Goal: Navigation & Orientation: Find specific page/section

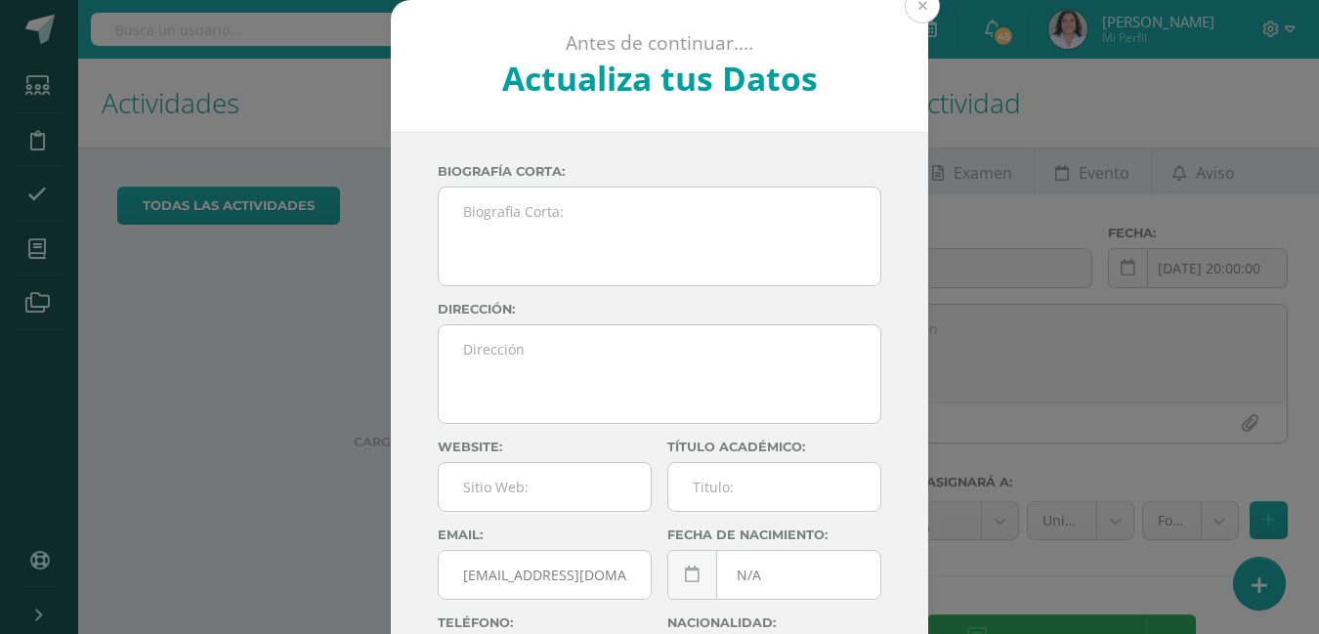
click at [919, 18] on button at bounding box center [922, 5] width 35 height 35
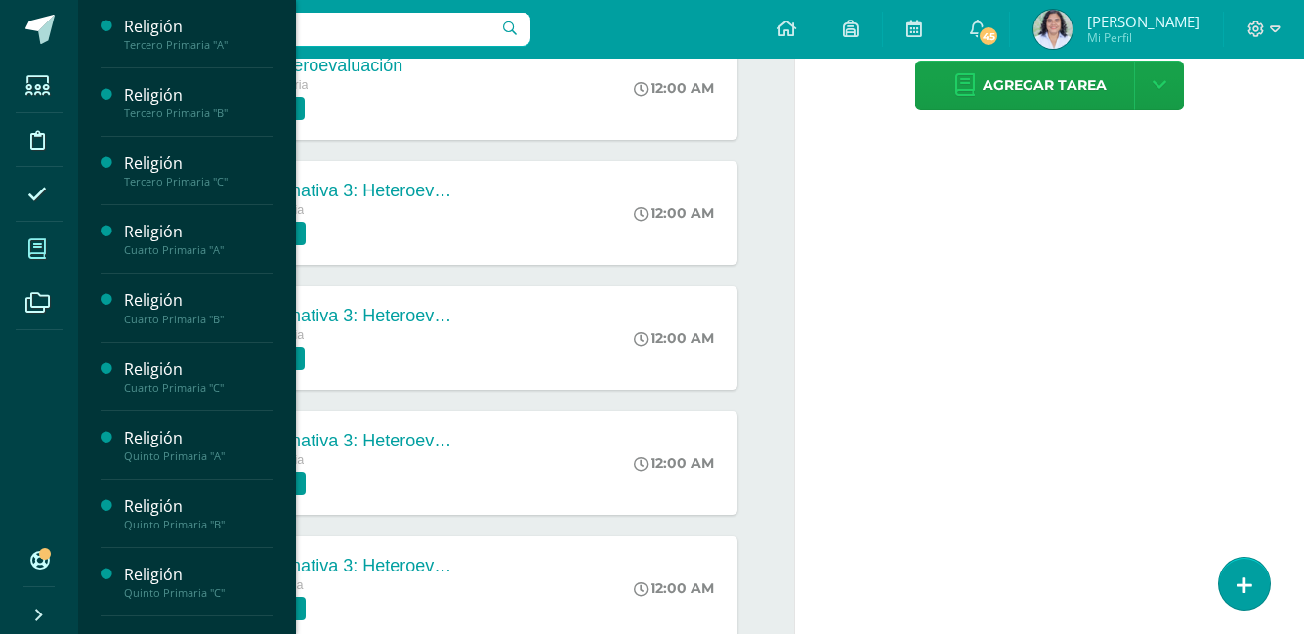
click at [45, 250] on icon at bounding box center [37, 249] width 18 height 20
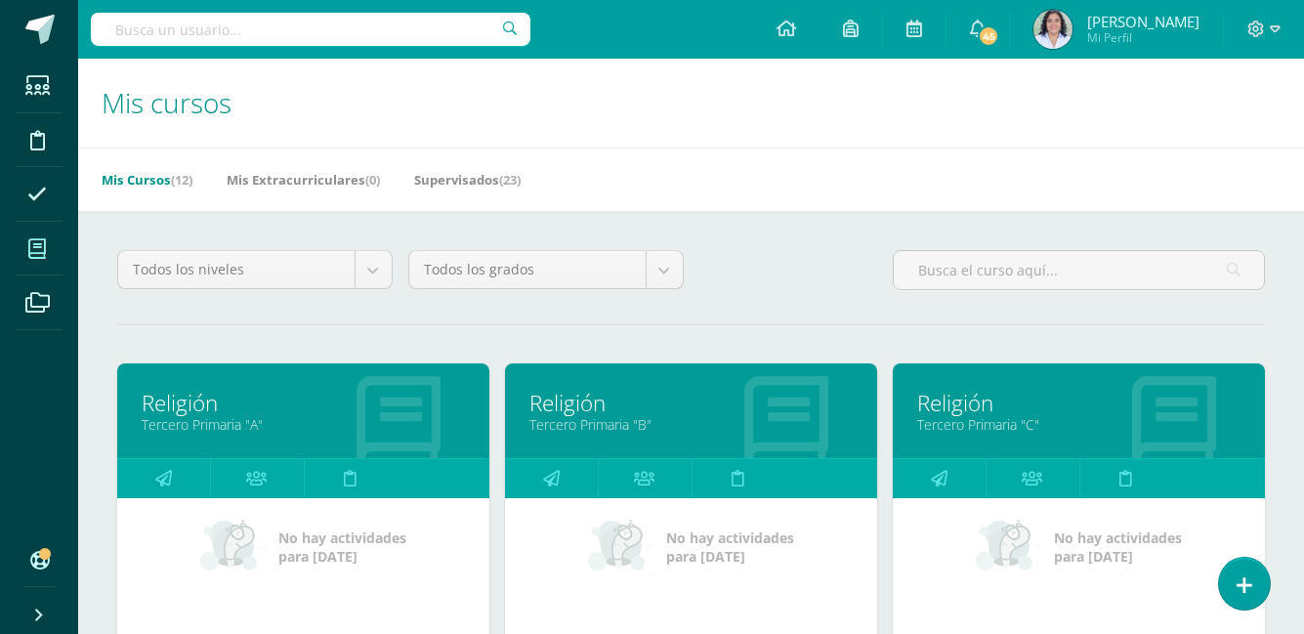
click at [398, 423] on link "Tercero Primaria "A"" at bounding box center [303, 424] width 323 height 19
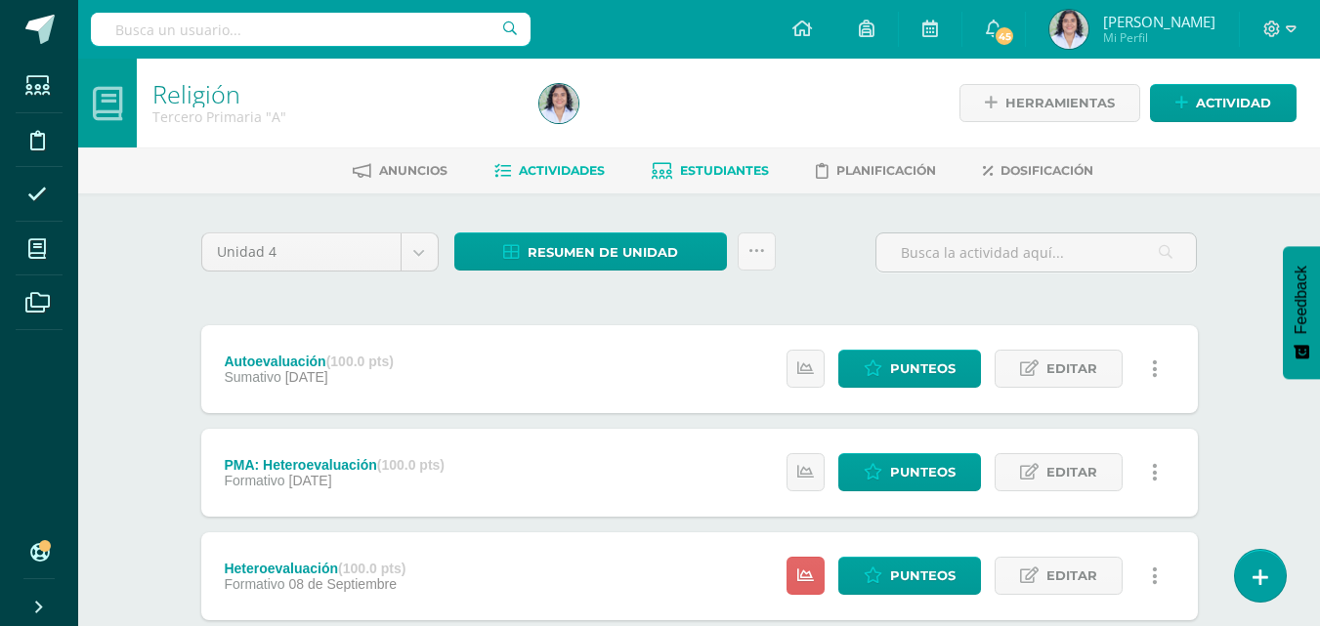
click at [747, 175] on span "Estudiantes" at bounding box center [724, 170] width 89 height 15
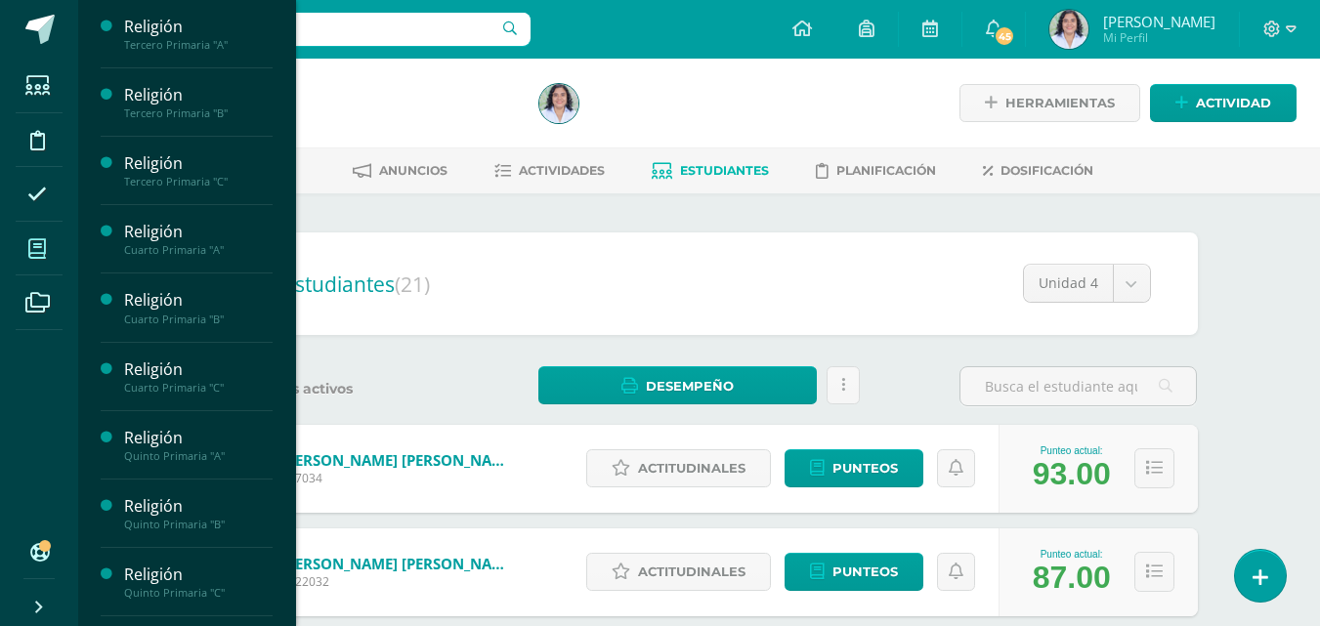
click at [29, 240] on icon at bounding box center [37, 249] width 18 height 20
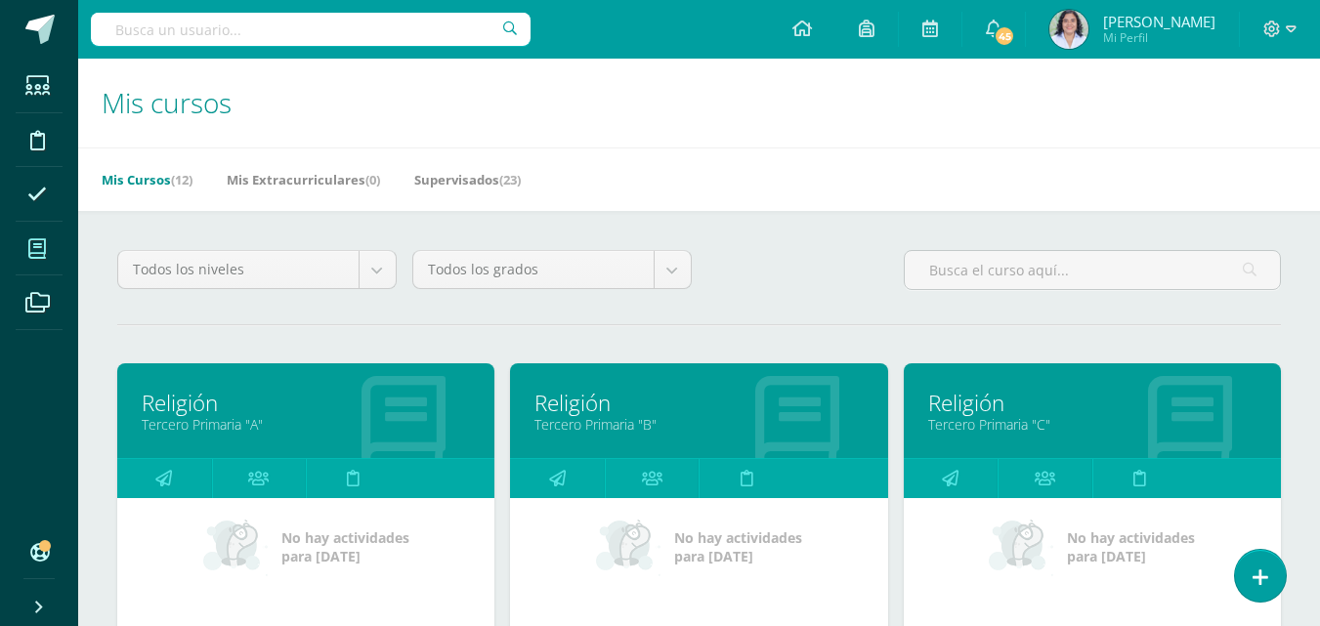
click at [306, 392] on link "Religión" at bounding box center [306, 403] width 328 height 30
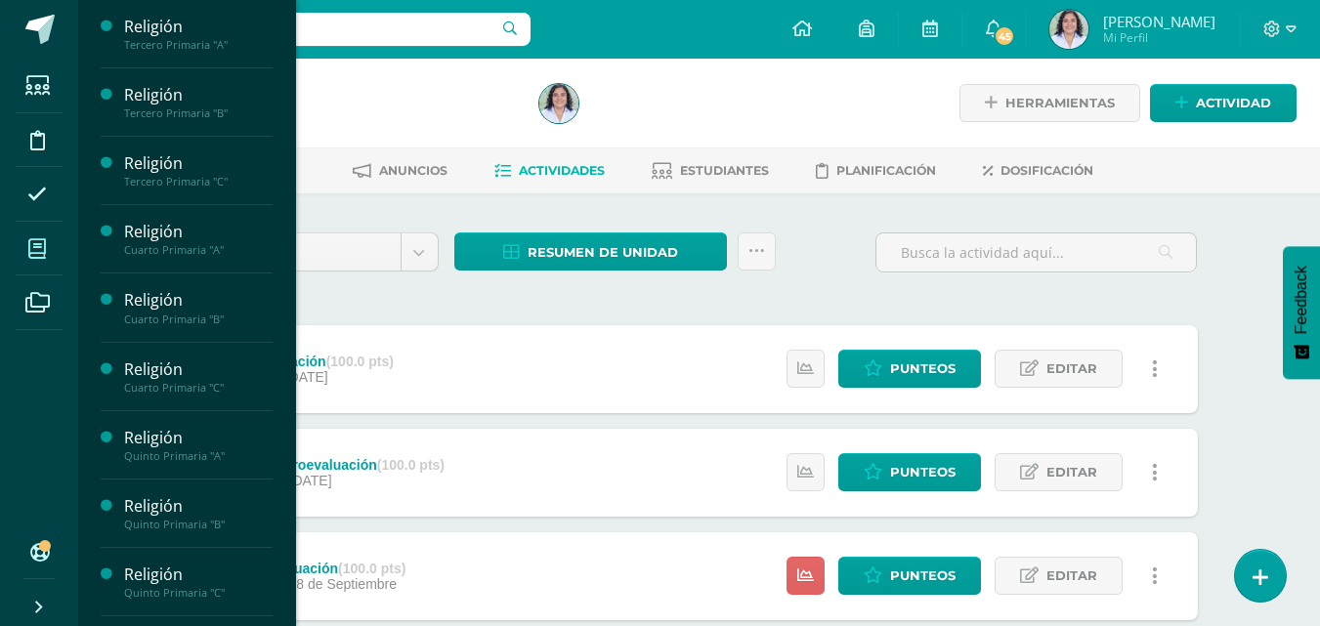
click at [27, 249] on span at bounding box center [38, 249] width 44 height 44
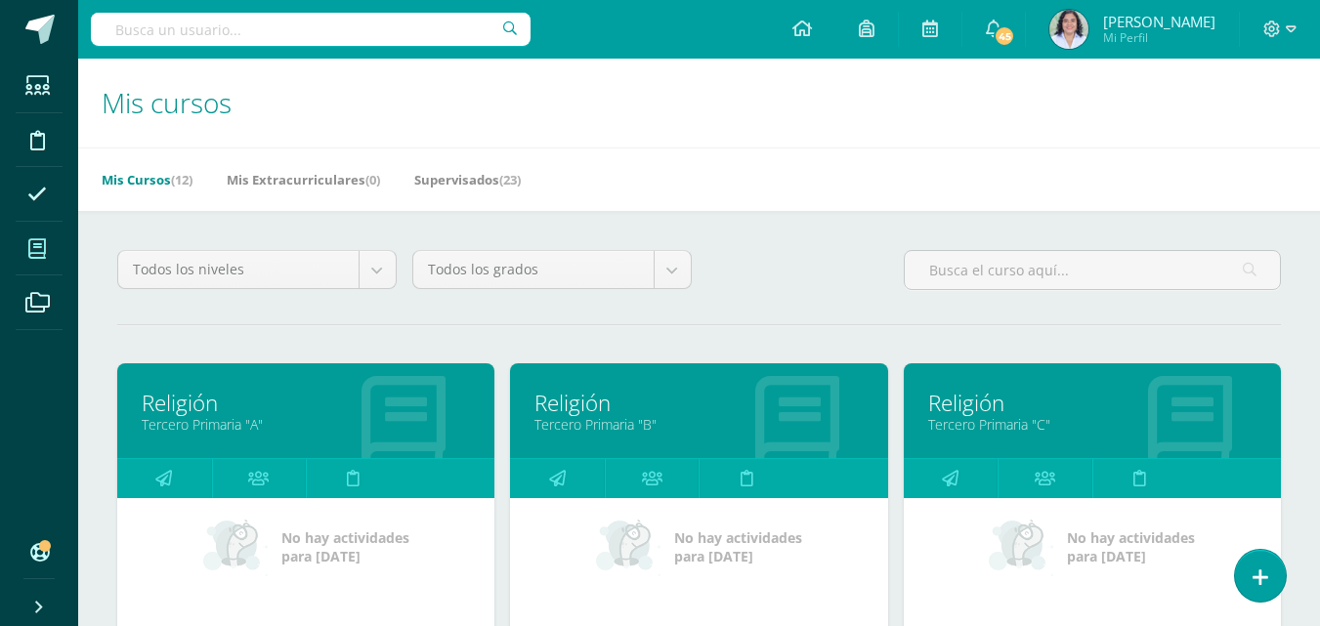
click at [708, 417] on link "Tercero Primaria "B"" at bounding box center [698, 424] width 328 height 19
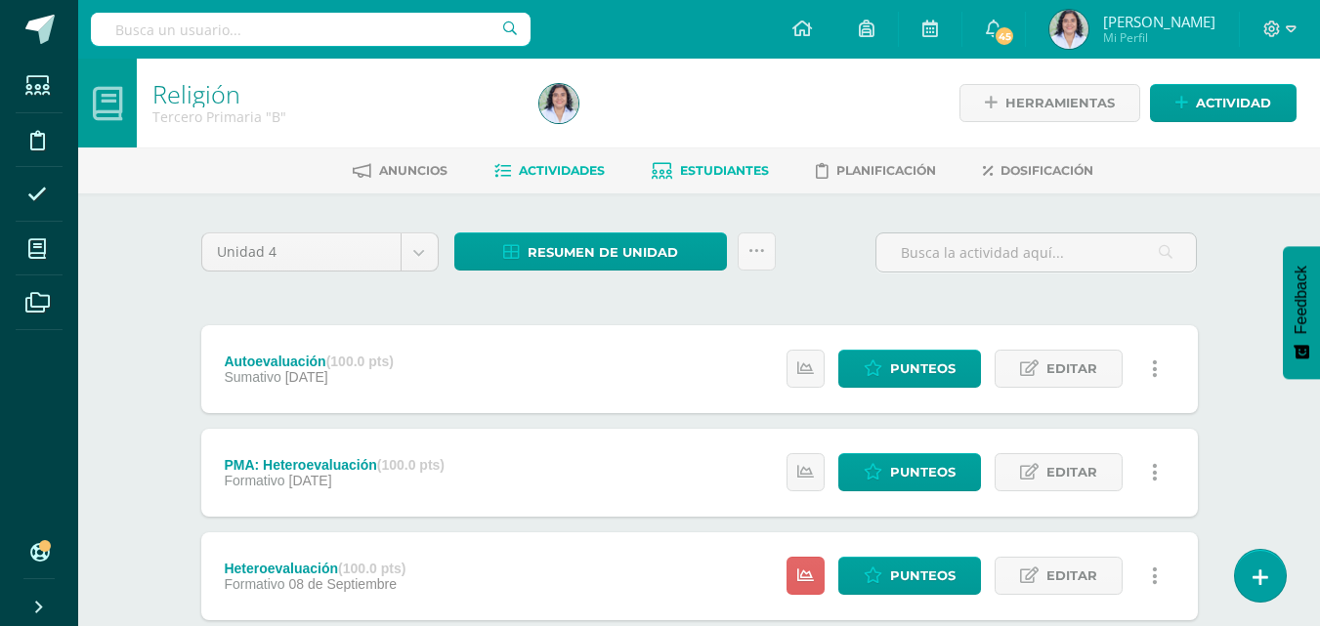
click at [715, 176] on span "Estudiantes" at bounding box center [724, 170] width 89 height 15
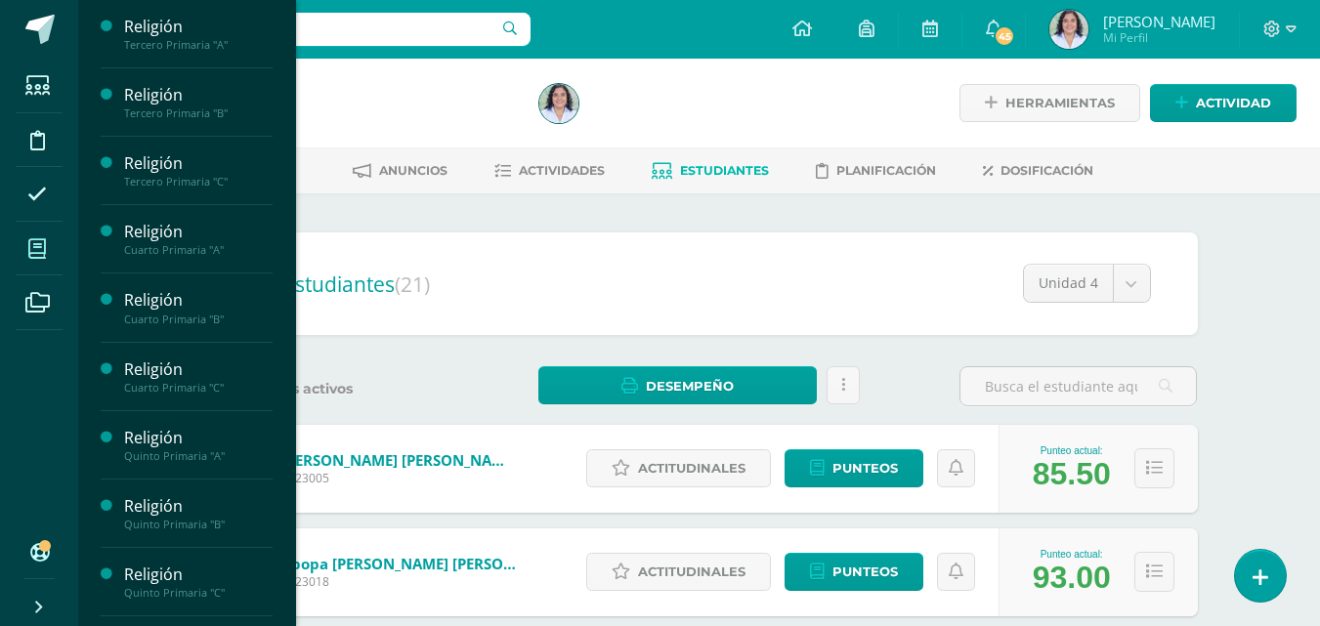
click at [28, 248] on icon at bounding box center [37, 249] width 18 height 20
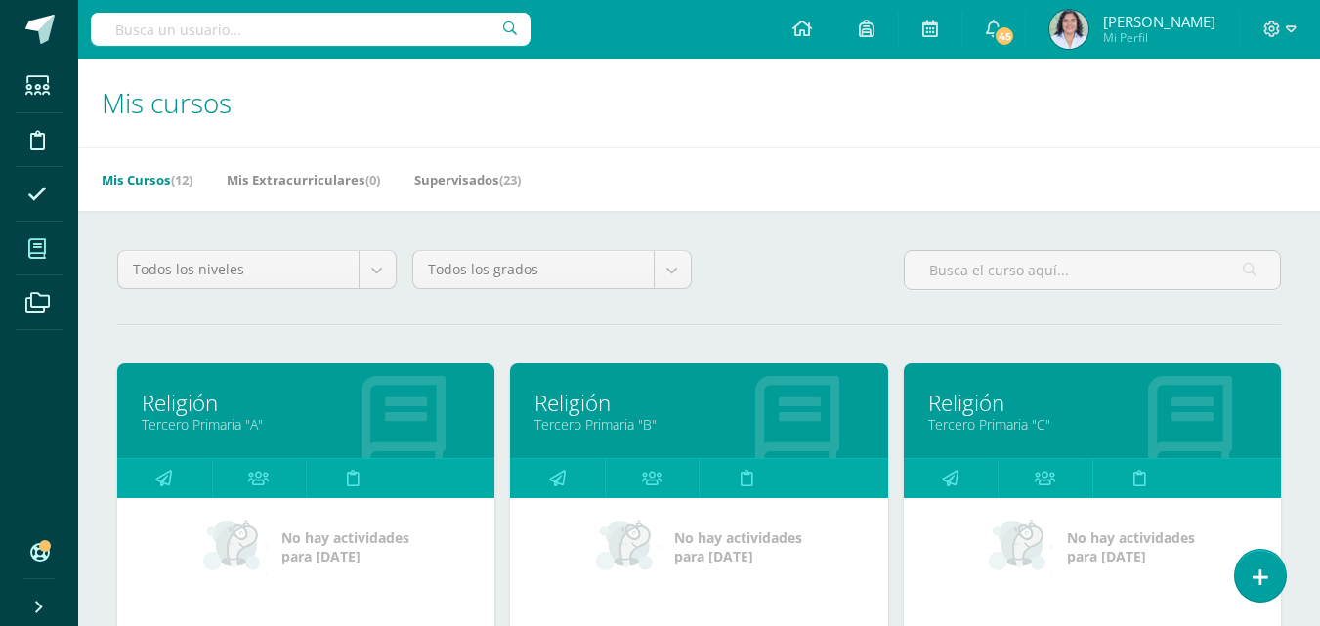
scroll to position [547, 0]
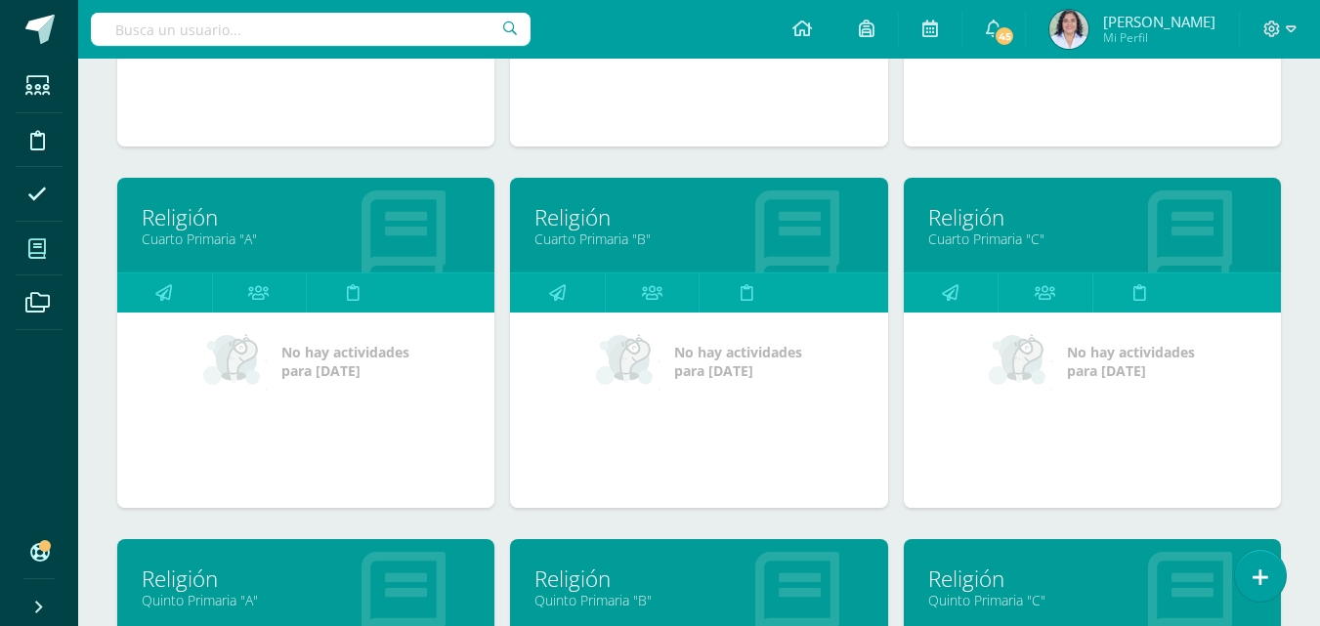
click at [1039, 220] on link "Religión" at bounding box center [1092, 217] width 328 height 30
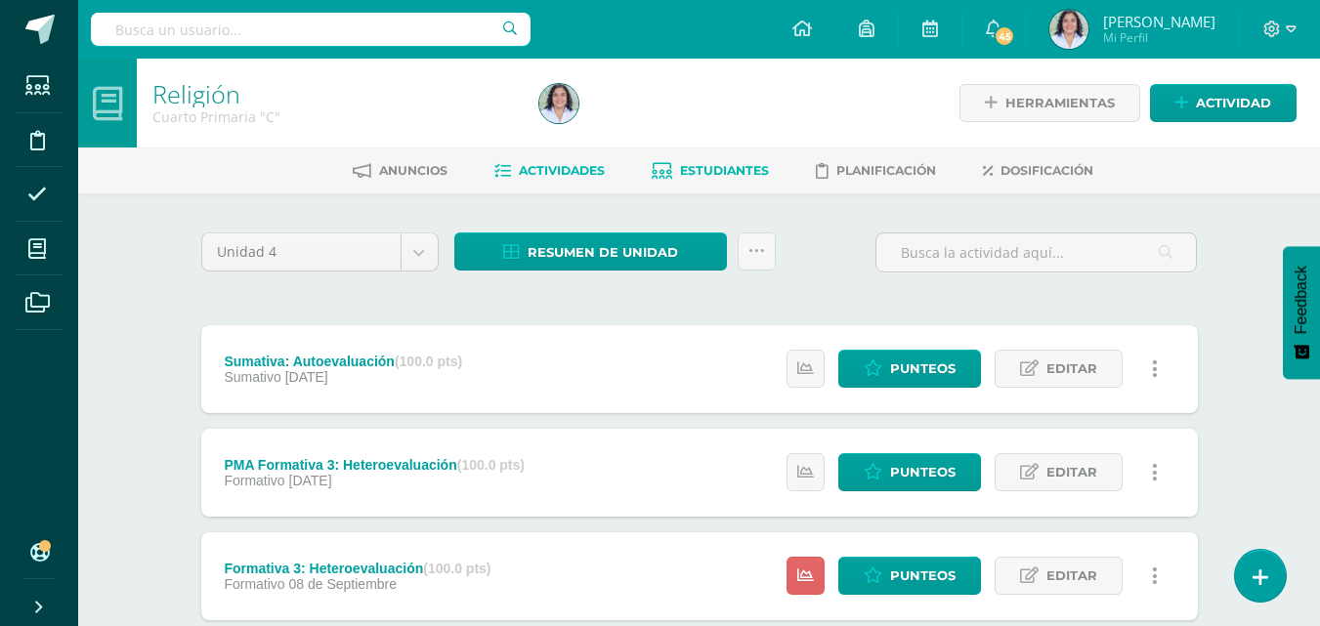
click at [726, 182] on link "Estudiantes" at bounding box center [710, 170] width 117 height 31
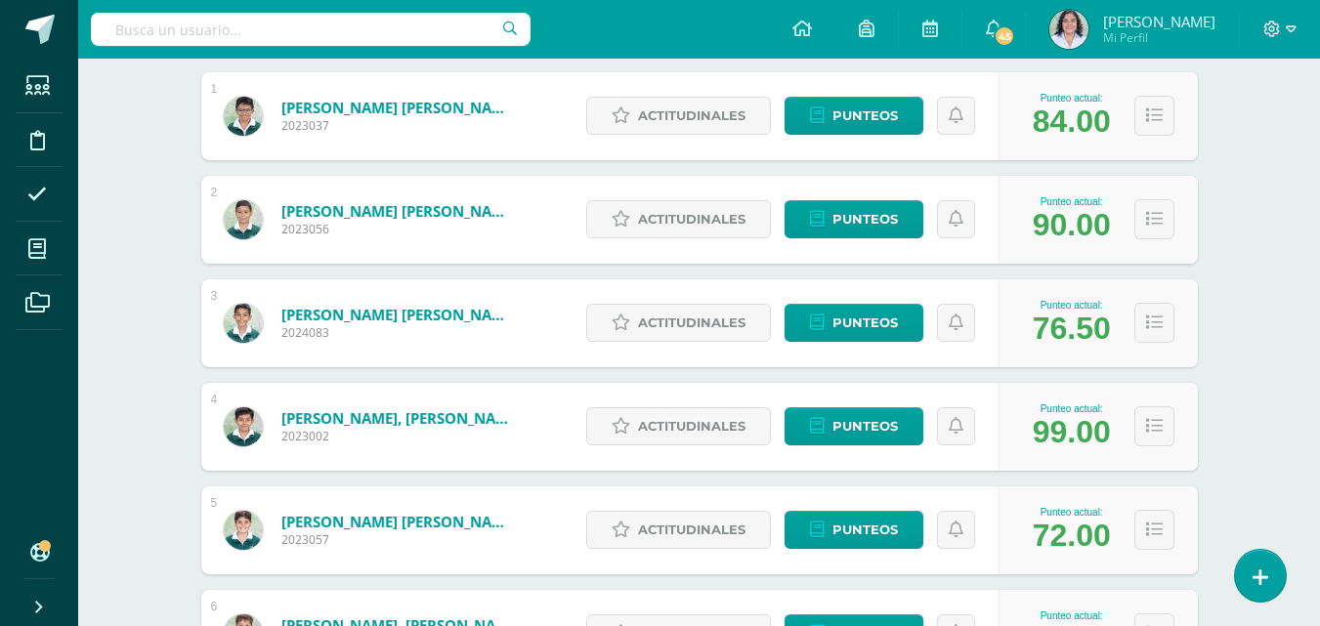
scroll to position [339, 0]
